Goal: Find specific page/section: Find specific page/section

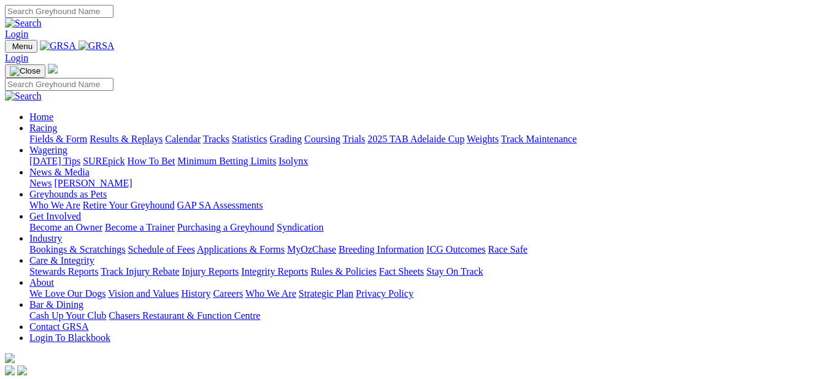
click at [40, 134] on link "Fields & Form" at bounding box center [58, 139] width 58 height 10
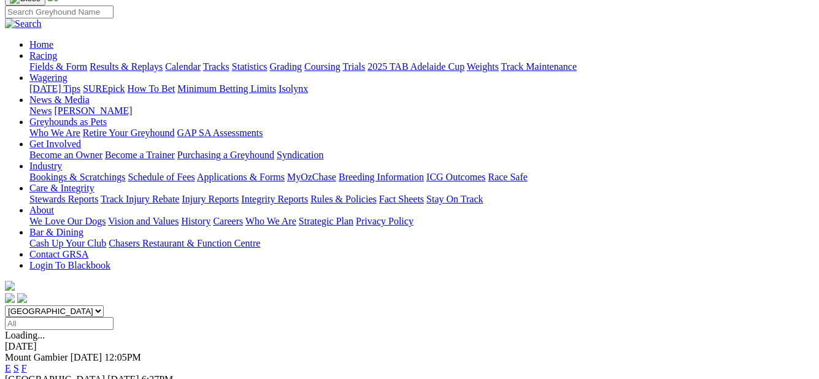
scroll to position [123, 0]
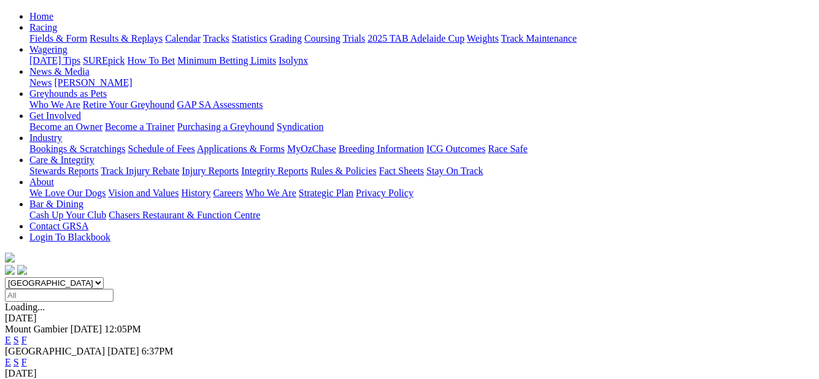
click at [27, 335] on link "F" at bounding box center [24, 340] width 6 height 10
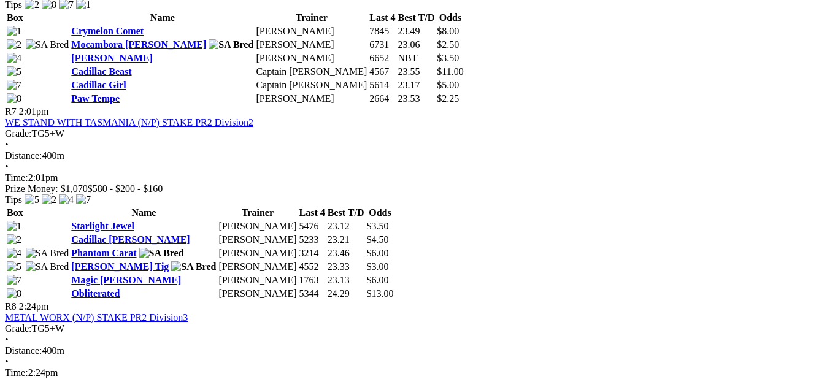
scroll to position [1778, 0]
